Goal: Information Seeking & Learning: Learn about a topic

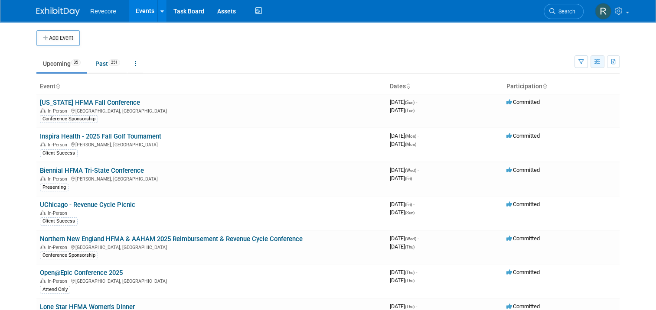
click at [604, 62] on button "button" at bounding box center [597, 61] width 14 height 13
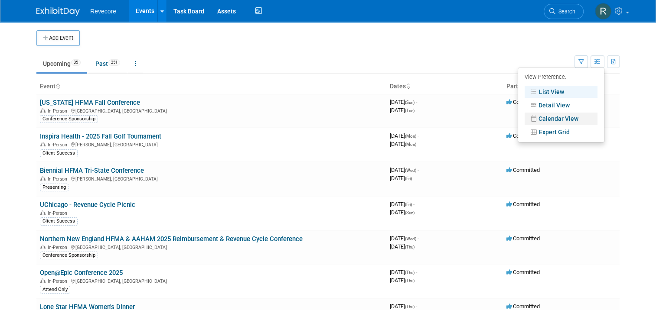
click at [572, 119] on link "Calendar View" at bounding box center [560, 119] width 73 height 12
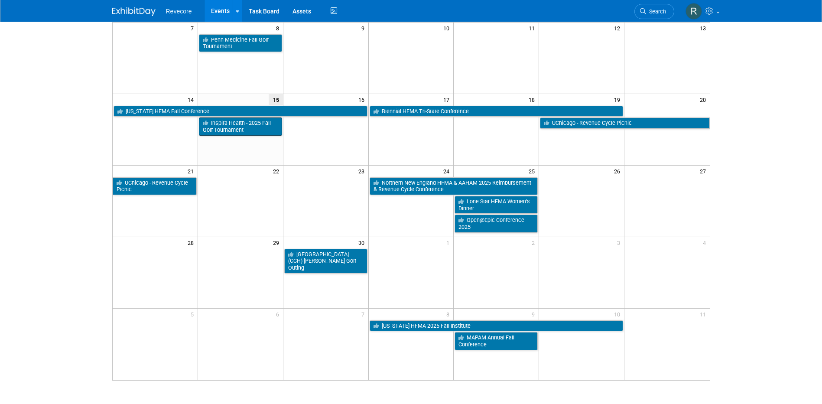
scroll to position [130, 0]
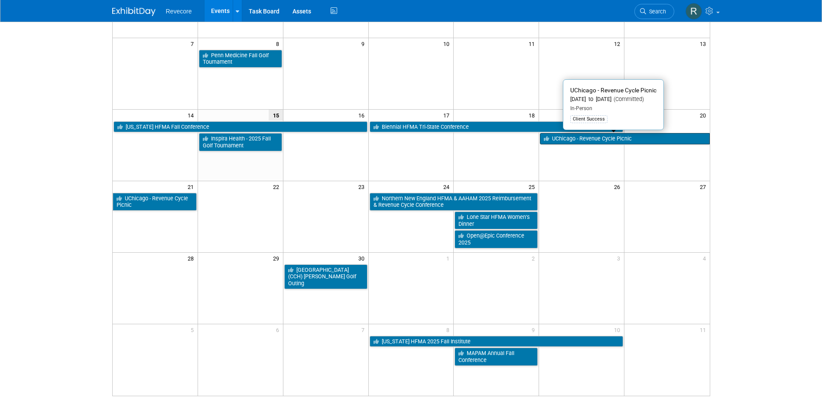
click at [617, 137] on link "UChicago - Revenue Cycle Picnic" at bounding box center [624, 138] width 169 height 11
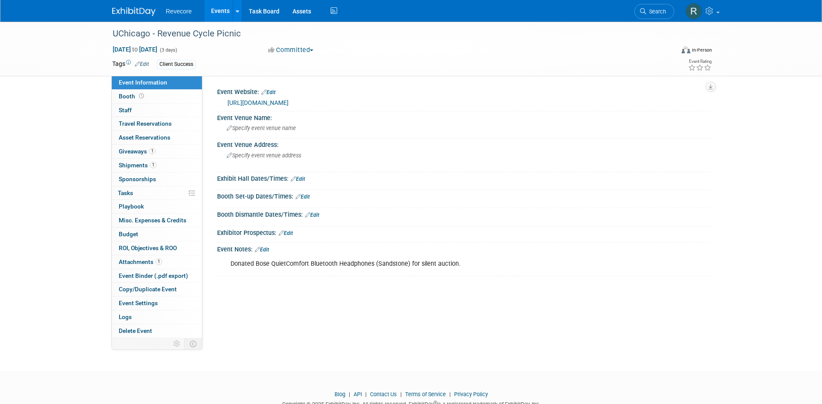
click at [289, 102] on link "https://www2.heart.org/site/TR?fr_id=12103&pg=entry" at bounding box center [258, 102] width 61 height 7
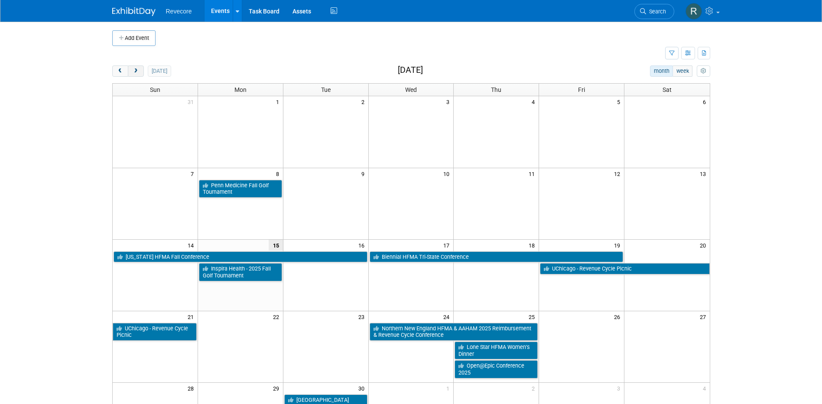
click at [140, 72] on button "next" at bounding box center [136, 70] width 16 height 11
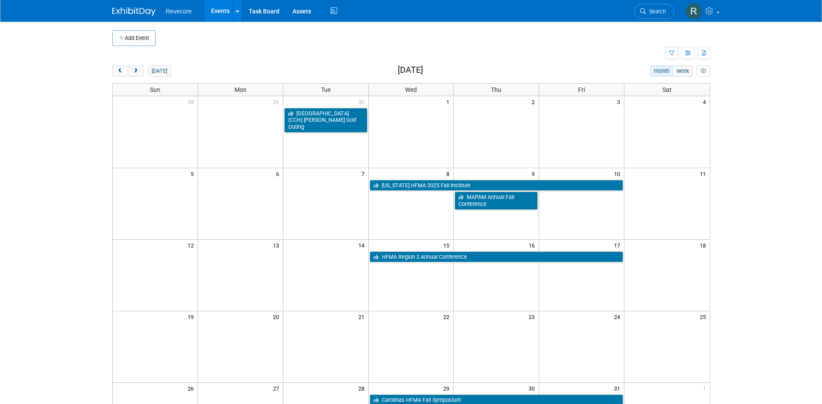
click at [118, 77] on div "today month week October 2025" at bounding box center [411, 71] width 598 height 12
click at [118, 73] on span "prev" at bounding box center [120, 71] width 7 height 6
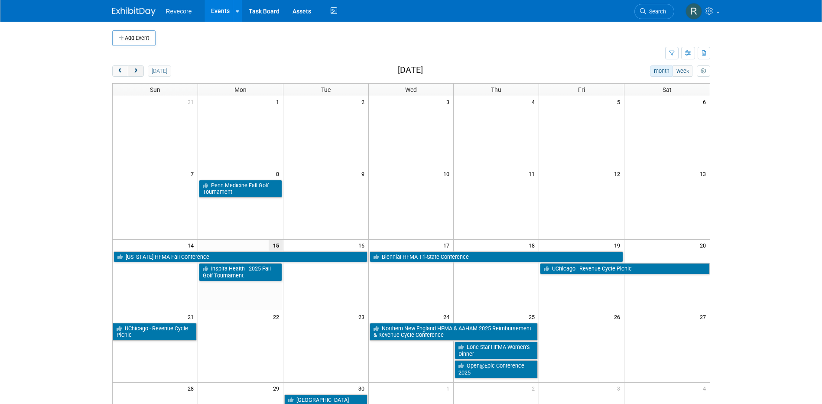
click at [134, 69] on span "next" at bounding box center [136, 71] width 7 height 6
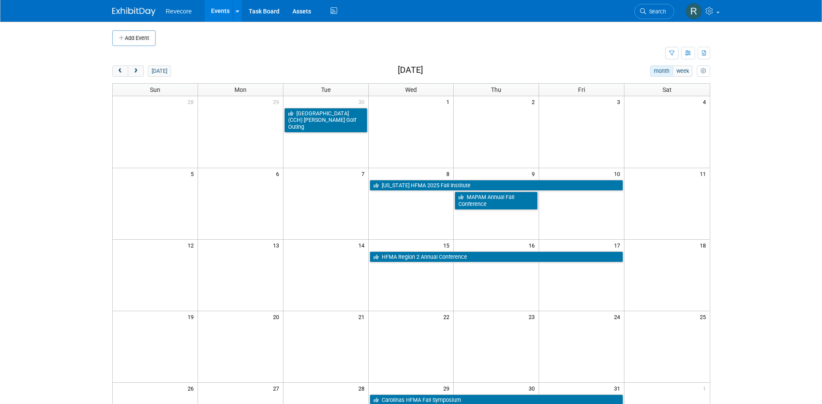
click at [220, 13] on link "Events" at bounding box center [221, 11] width 32 height 22
click at [668, 54] on button "button" at bounding box center [671, 53] width 13 height 13
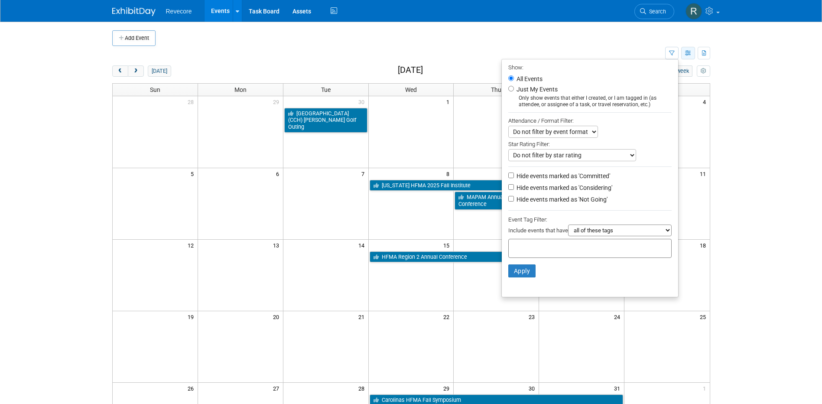
click at [682, 52] on button "button" at bounding box center [688, 53] width 14 height 13
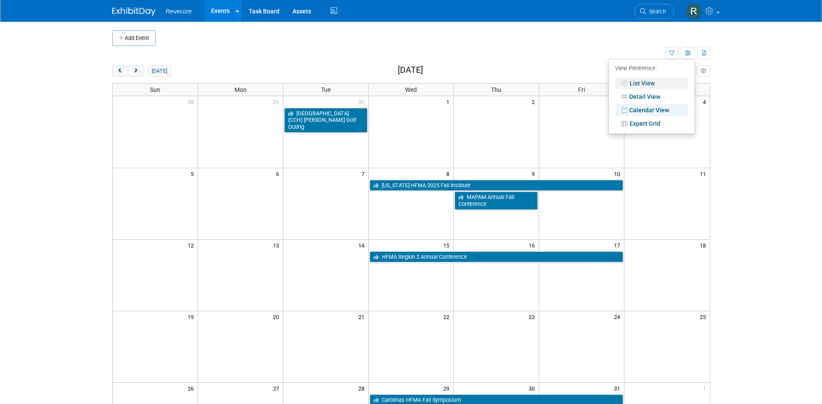
click at [641, 80] on link "List View" at bounding box center [652, 83] width 73 height 12
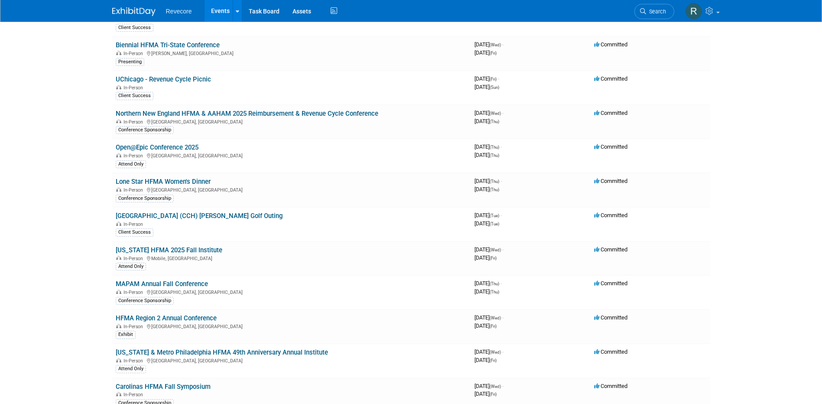
scroll to position [130, 0]
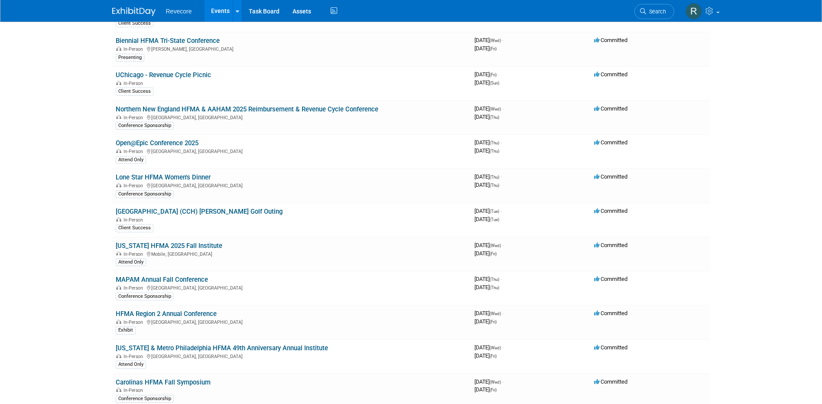
click at [93, 254] on body "Revecore Events Add Event Bulk Upload Events Shareable Event Boards Recently Vi…" at bounding box center [411, 72] width 822 height 404
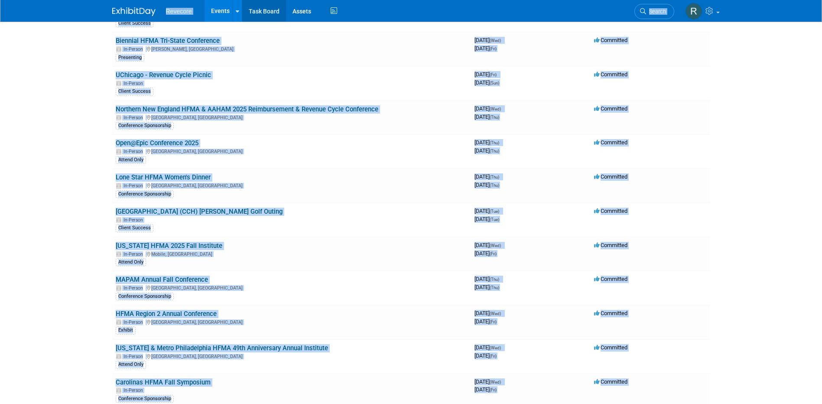
copy body "Loremips Dolors Ame Conse Adip Elitse Doeius Temporinc Utlab Etdolo Magnaali En…"
click at [94, 106] on body "Revecore Events Add Event Bulk Upload Events Shareable Event Boards Recently Vi…" at bounding box center [411, 72] width 822 height 404
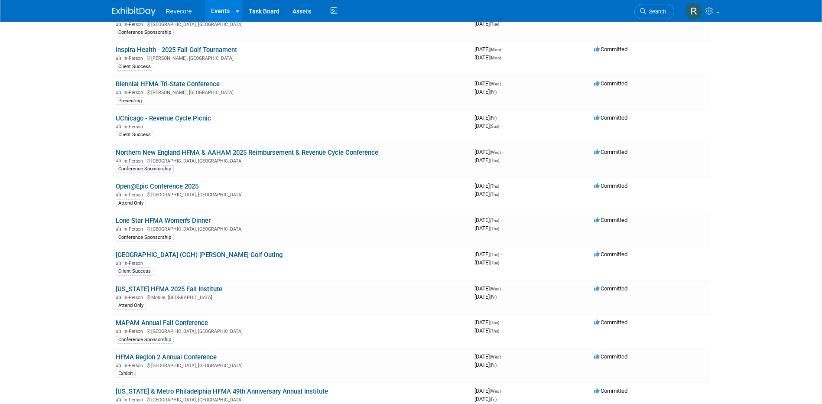
scroll to position [0, 0]
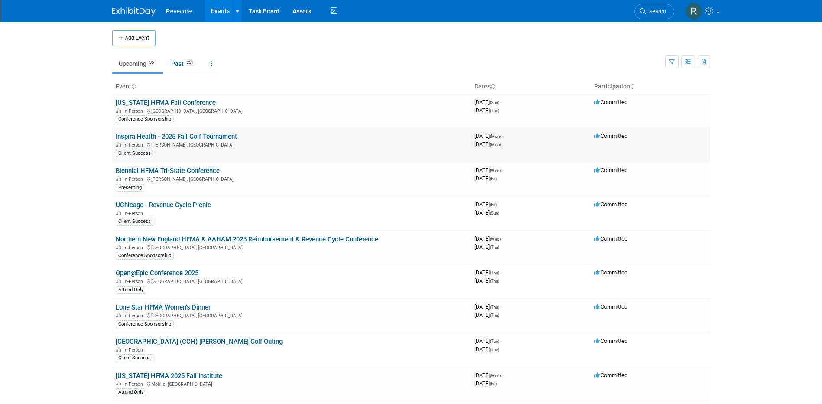
click at [158, 135] on link "Inspira Health - 2025 Fall Golf Tournament" at bounding box center [176, 137] width 121 height 8
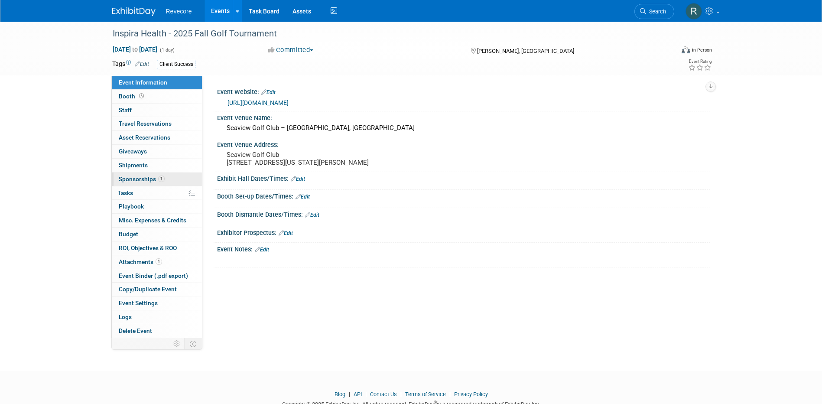
click at [171, 182] on link "1 Sponsorships 1" at bounding box center [157, 179] width 90 height 13
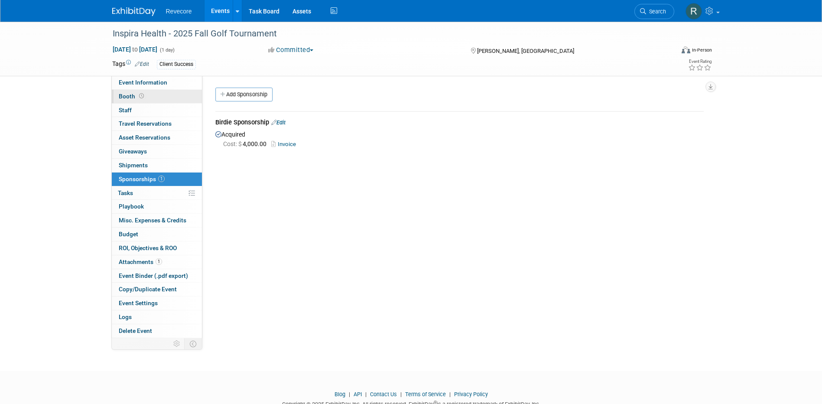
click at [169, 93] on link "Booth" at bounding box center [157, 96] width 90 height 13
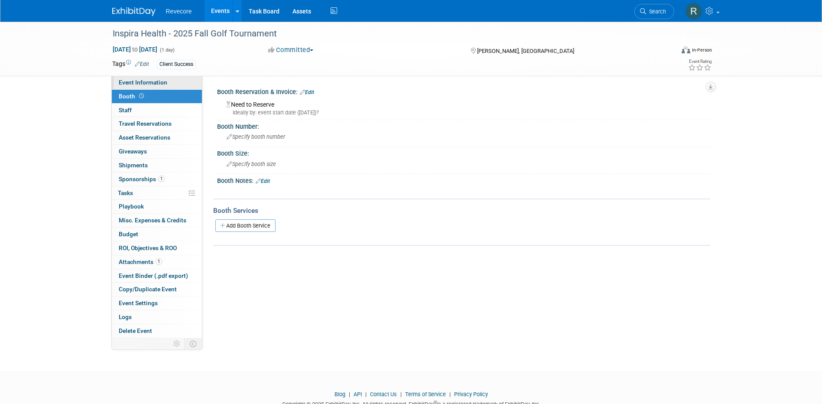
click at [188, 84] on link "Event Information" at bounding box center [157, 82] width 90 height 13
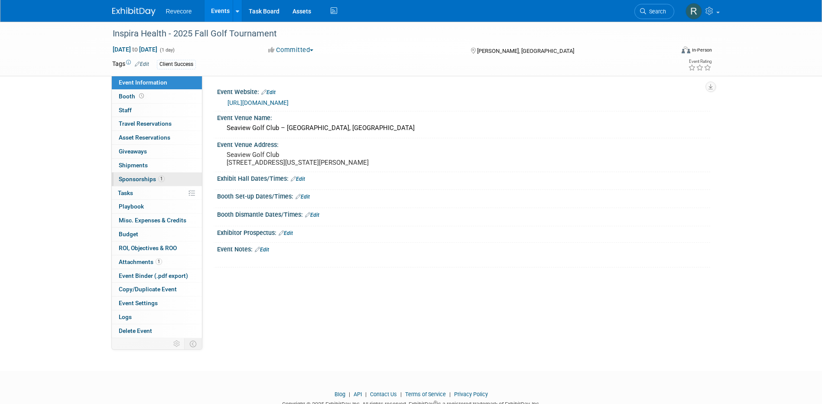
click at [171, 180] on link "1 Sponsorships 1" at bounding box center [157, 179] width 90 height 13
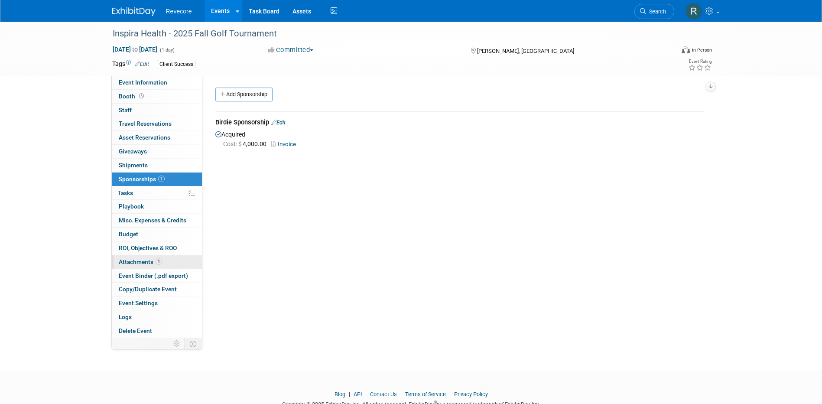
click at [166, 264] on link "1 Attachments 1" at bounding box center [157, 261] width 90 height 13
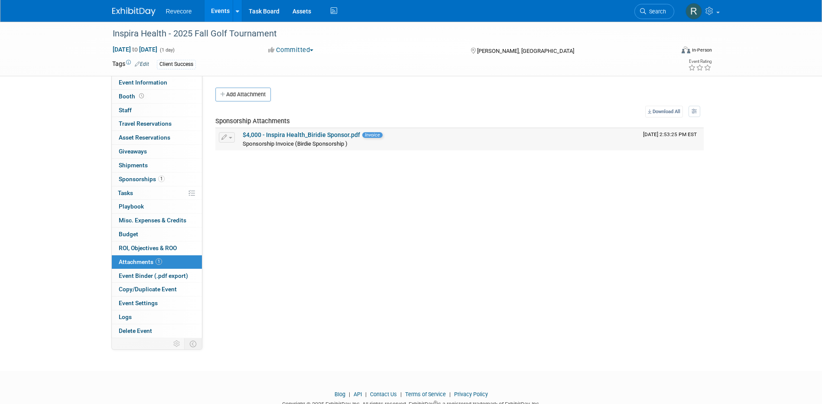
click at [316, 135] on link "$4,000 - Inspira Health_Biridie Sponsor.pdf" at bounding box center [301, 134] width 117 height 7
